Goal: Download file/media

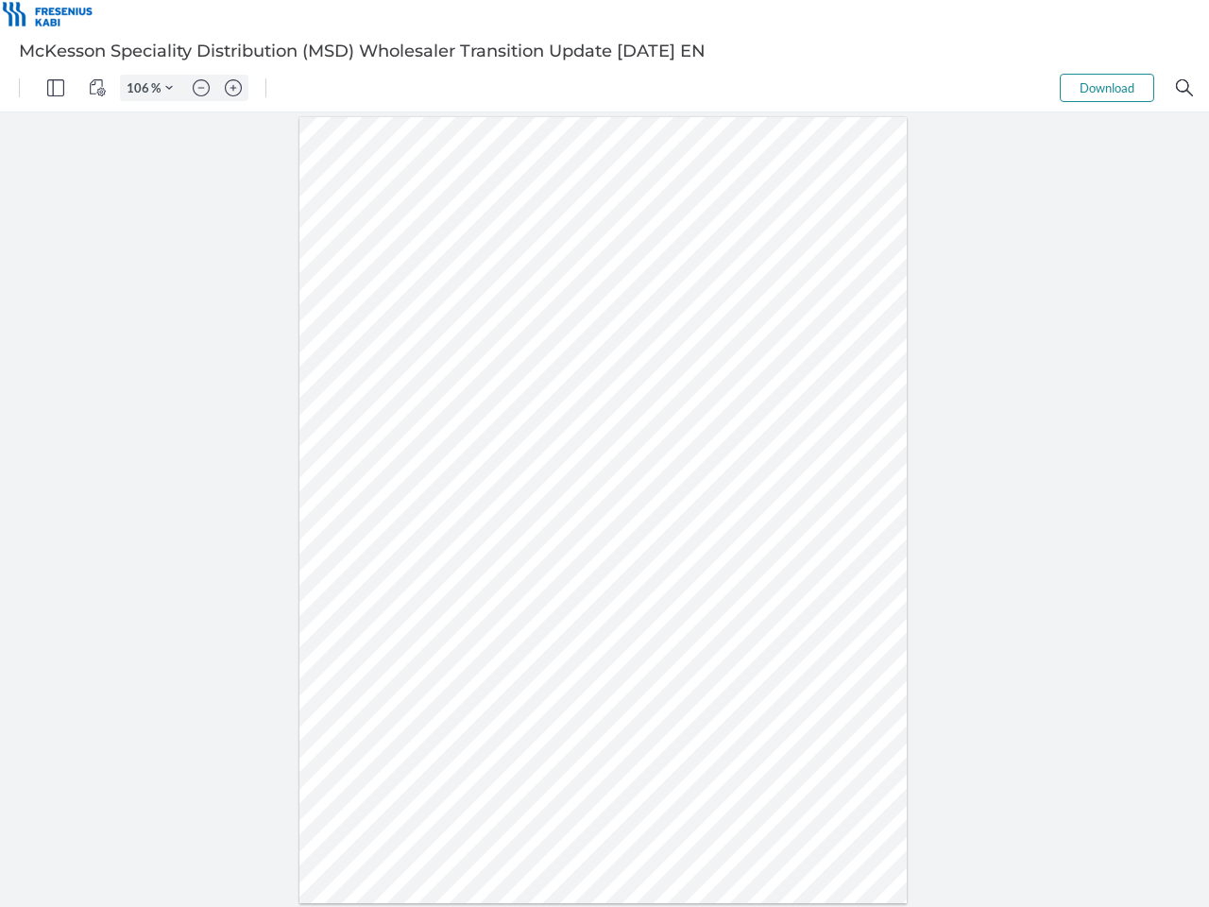
click at [56, 88] on img "Panel" at bounding box center [55, 87] width 17 height 17
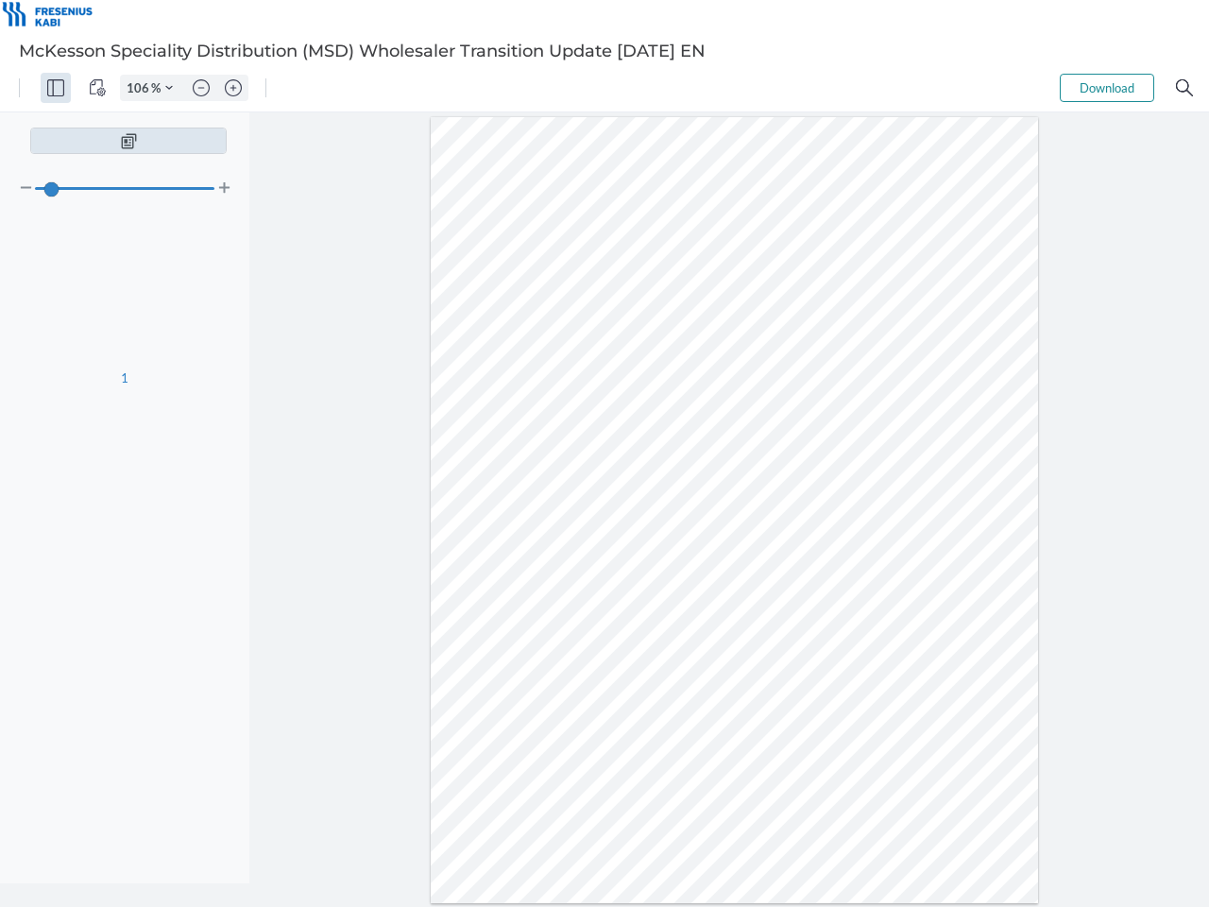
click at [97, 88] on img "View Controls" at bounding box center [97, 87] width 17 height 17
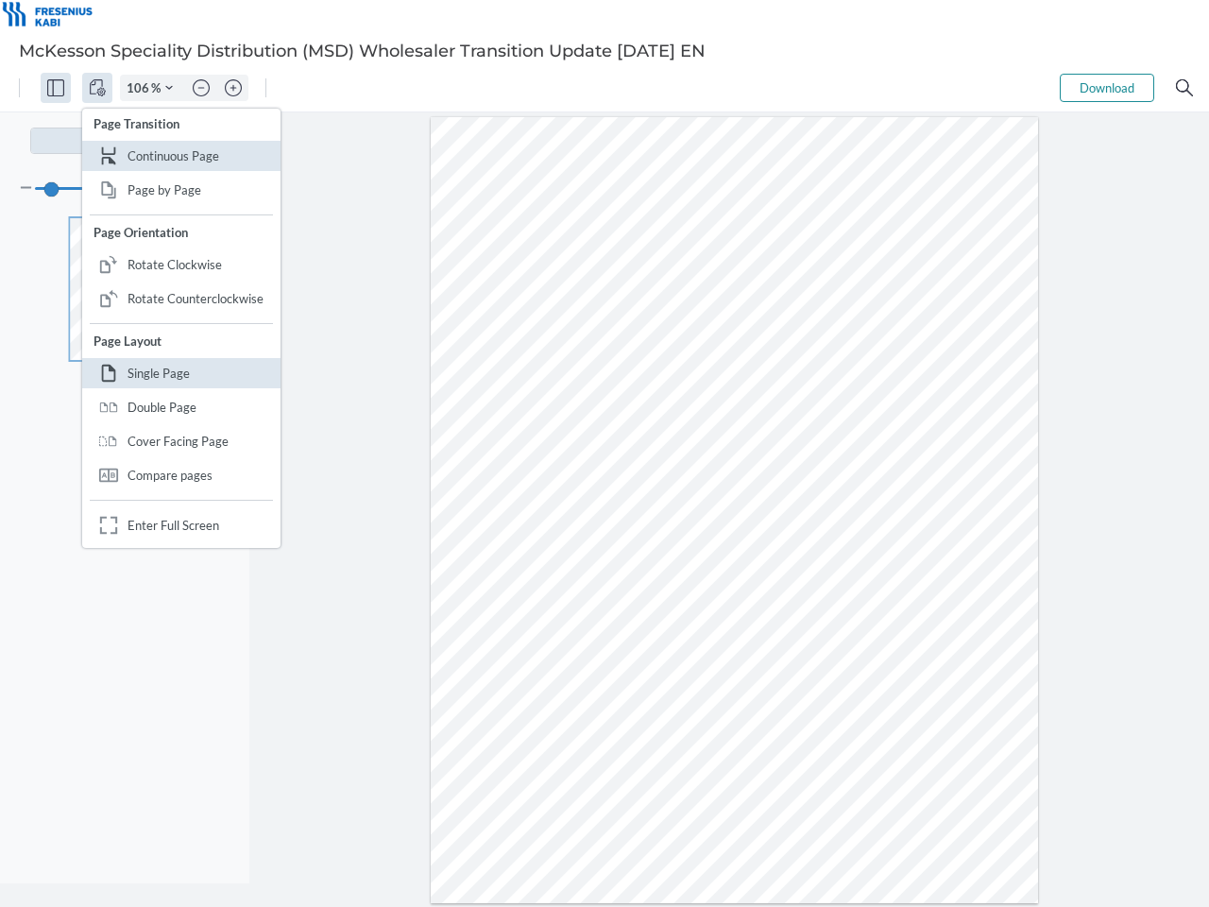
click at [141, 88] on input "106" at bounding box center [136, 87] width 30 height 17
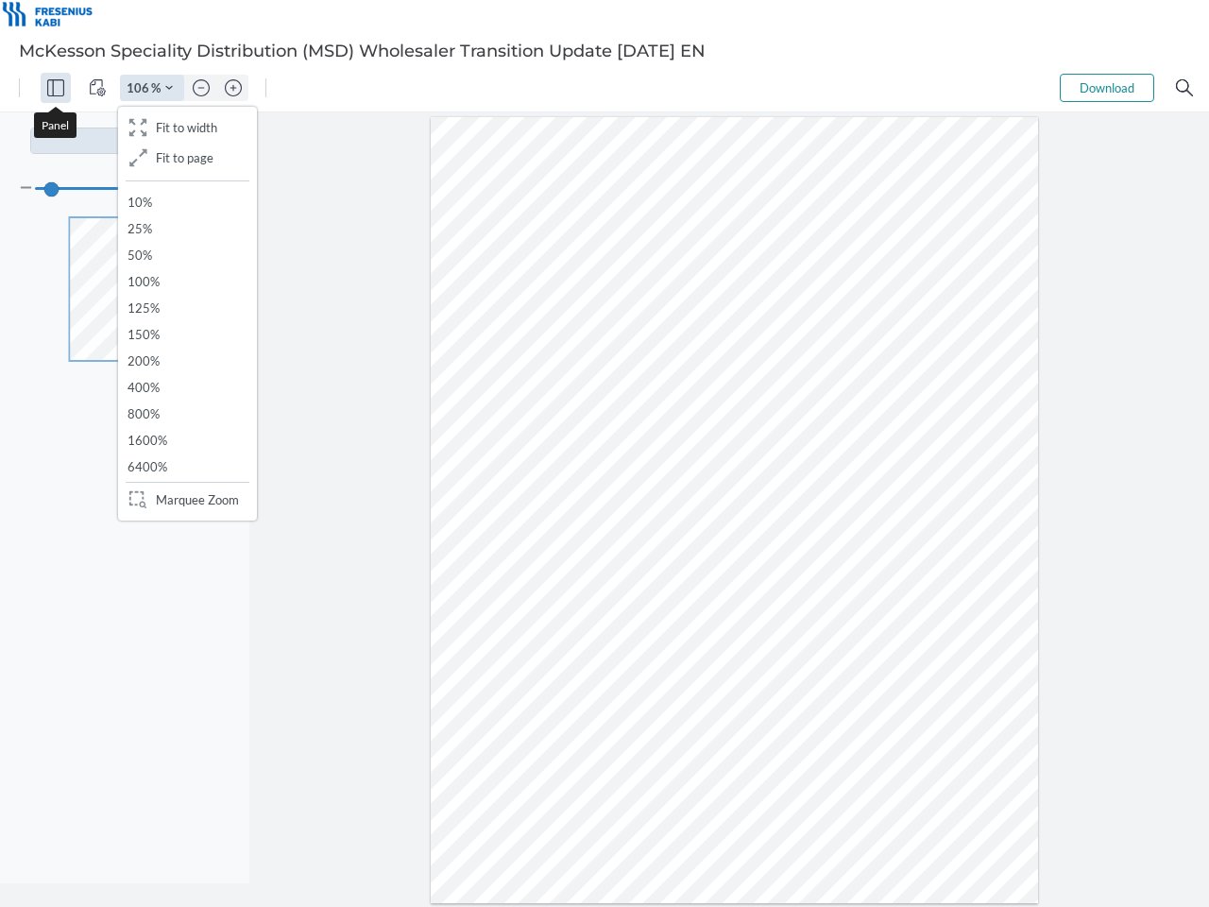
click at [169, 88] on img "Zoom Controls" at bounding box center [169, 88] width 8 height 8
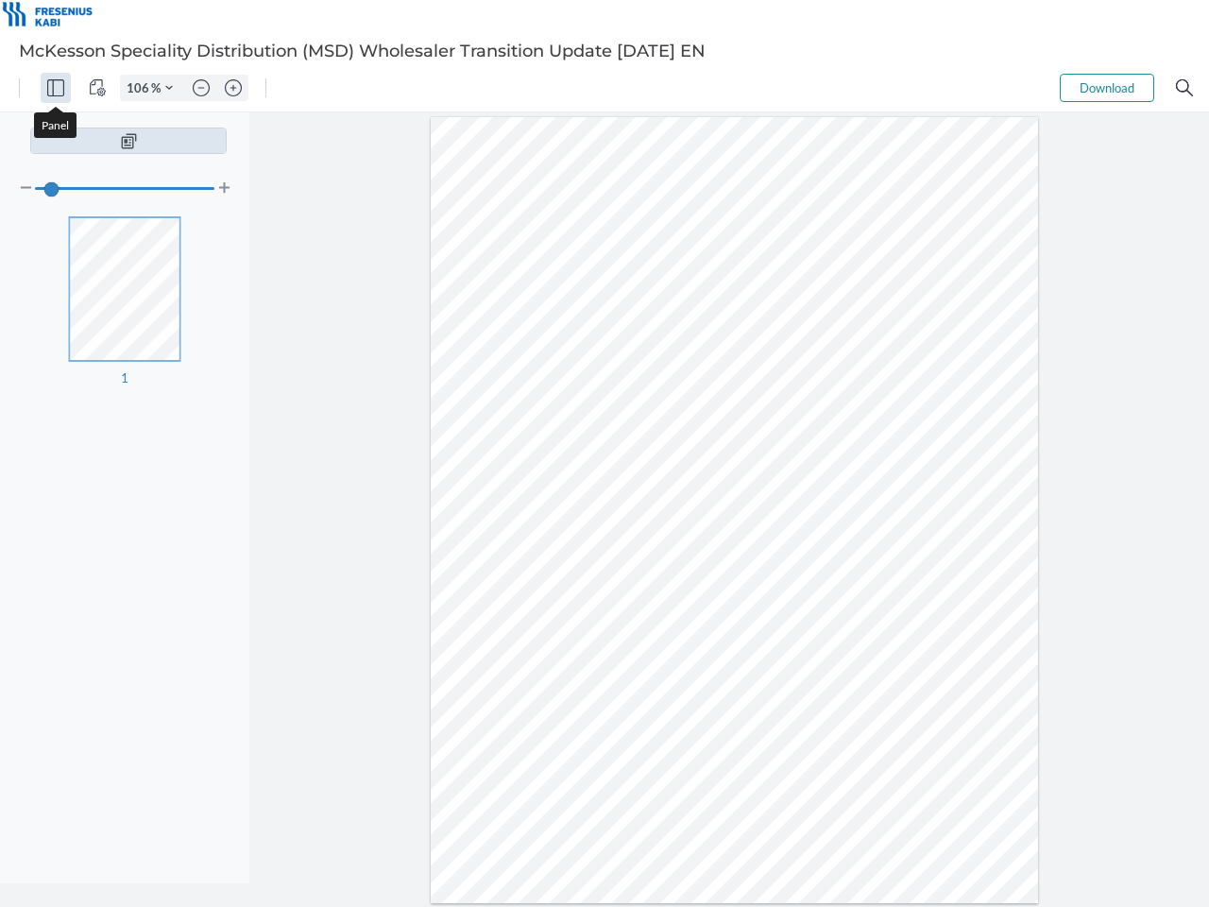
click at [201, 88] on img "Zoom out" at bounding box center [201, 87] width 17 height 17
click at [233, 88] on img "Zoom in" at bounding box center [233, 87] width 17 height 17
type input "106"
click at [1107, 88] on button "Download" at bounding box center [1107, 88] width 94 height 28
click at [1185, 88] on img "Search" at bounding box center [1184, 87] width 17 height 17
